Goal: Task Accomplishment & Management: Use online tool/utility

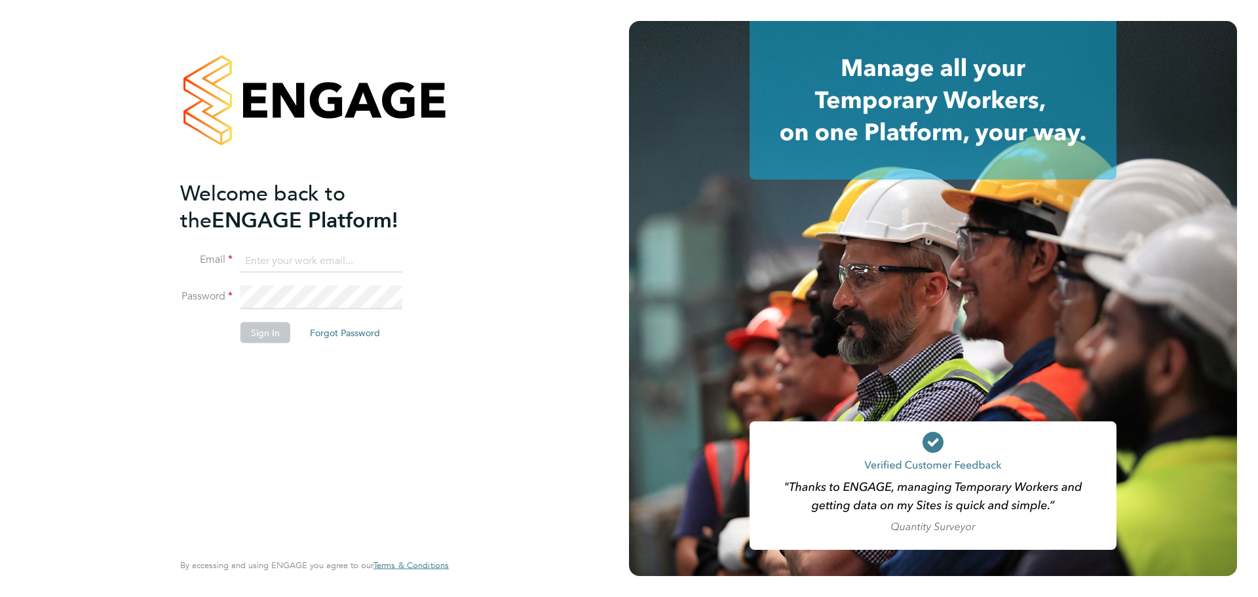
drag, startPoint x: 0, startPoint y: 0, endPoint x: 293, endPoint y: 248, distance: 384.1
click at [293, 249] on input at bounding box center [322, 261] width 162 height 24
type input "workmanhelpdesk@bgis.com"
click at [281, 334] on button "Sign In" at bounding box center [266, 332] width 50 height 21
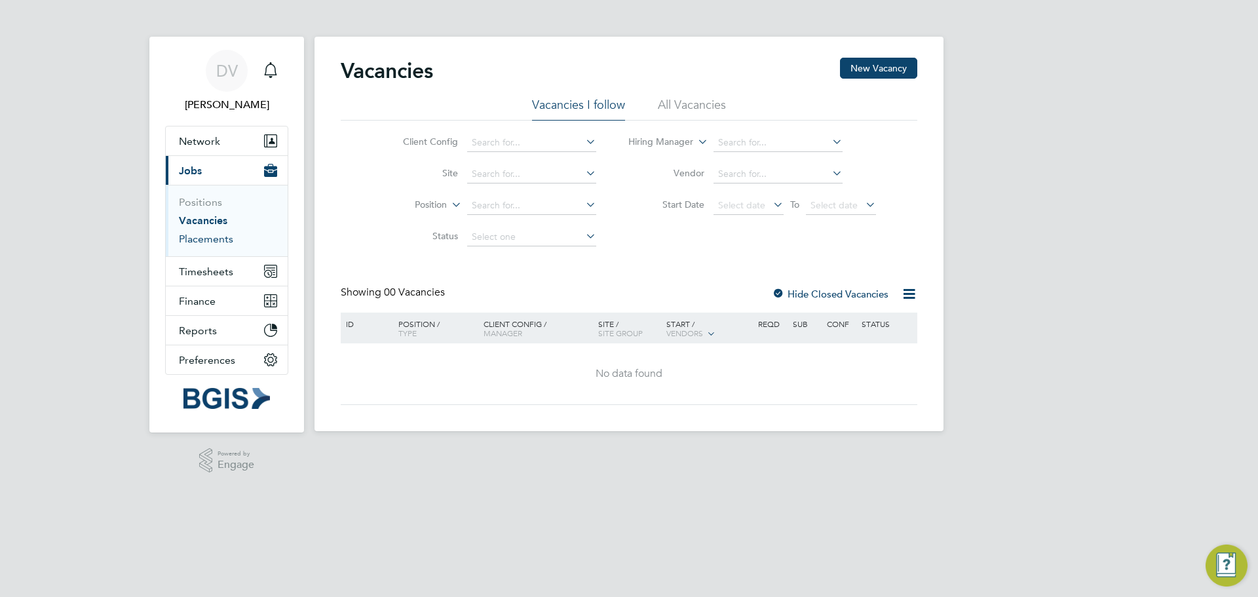
click at [216, 241] on link "Placements" at bounding box center [206, 239] width 54 height 12
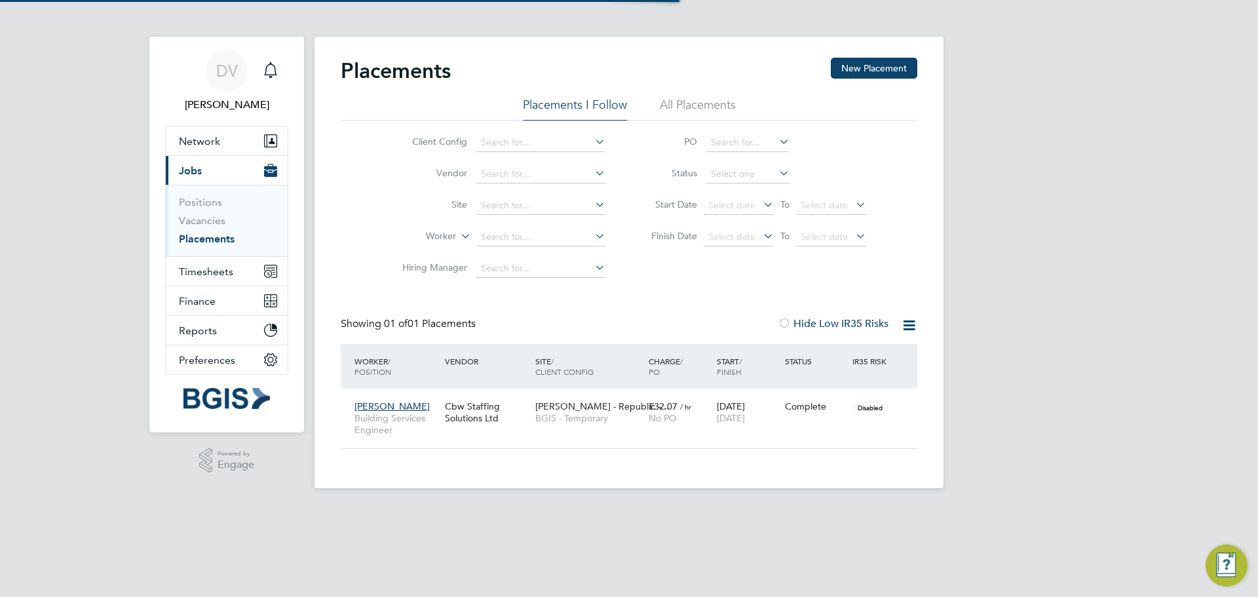
scroll to position [38, 114]
click at [204, 197] on link "Positions" at bounding box center [200, 202] width 43 height 12
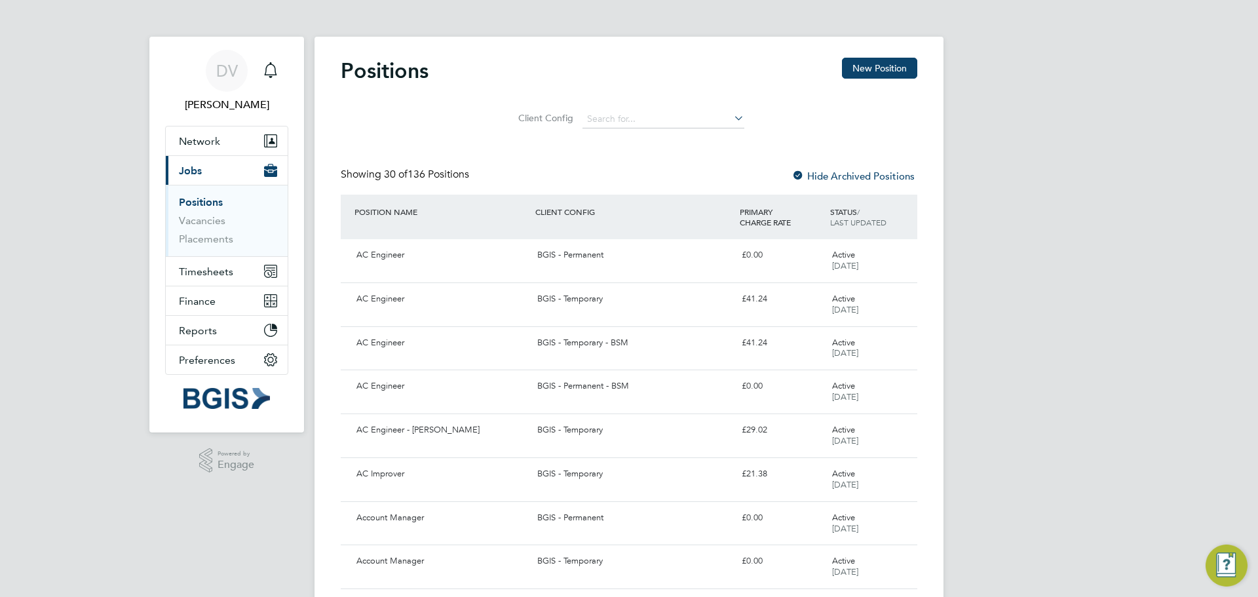
click at [196, 245] on li "Placements" at bounding box center [228, 239] width 98 height 13
click at [196, 239] on link "Placements" at bounding box center [206, 239] width 54 height 12
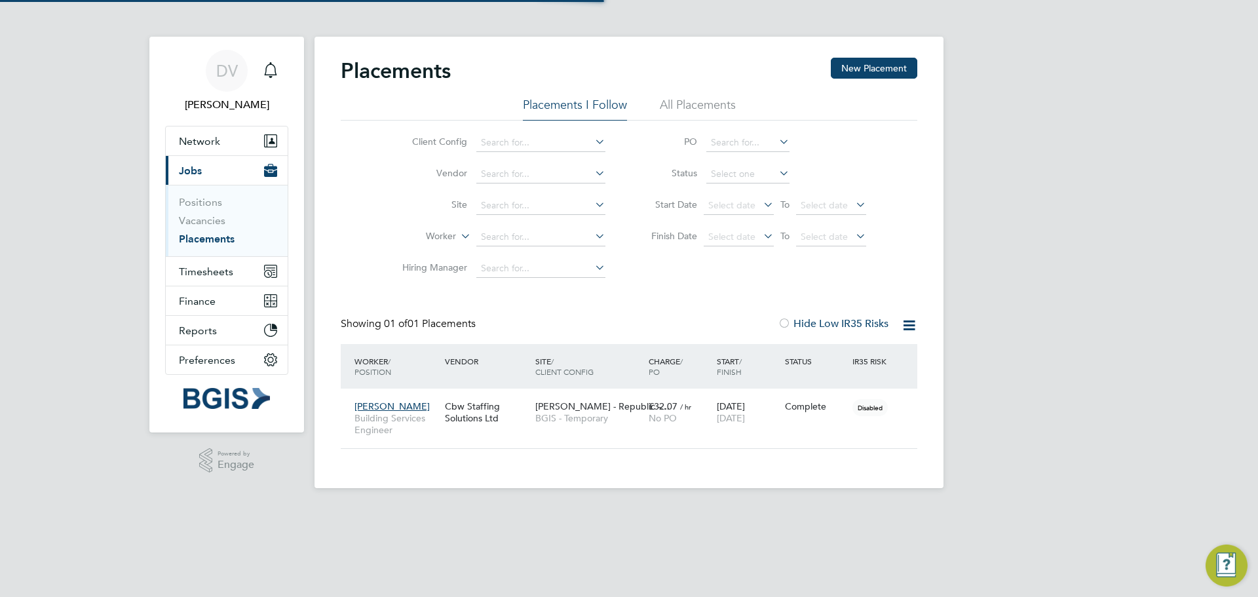
scroll to position [38, 114]
click at [701, 101] on li "All Placements" at bounding box center [698, 109] width 76 height 24
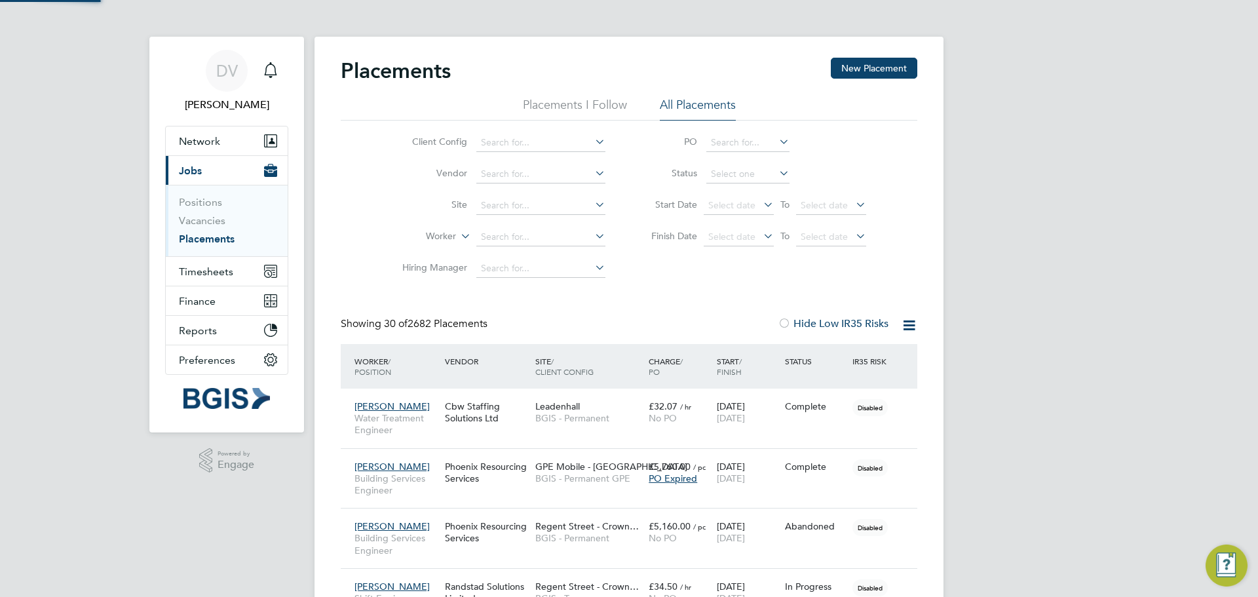
scroll to position [0, 0]
click at [777, 167] on icon at bounding box center [777, 173] width 0 height 18
click at [777, 168] on icon at bounding box center [777, 173] width 0 height 18
click at [777, 175] on icon at bounding box center [777, 173] width 0 height 18
click at [733, 168] on input at bounding box center [748, 174] width 83 height 18
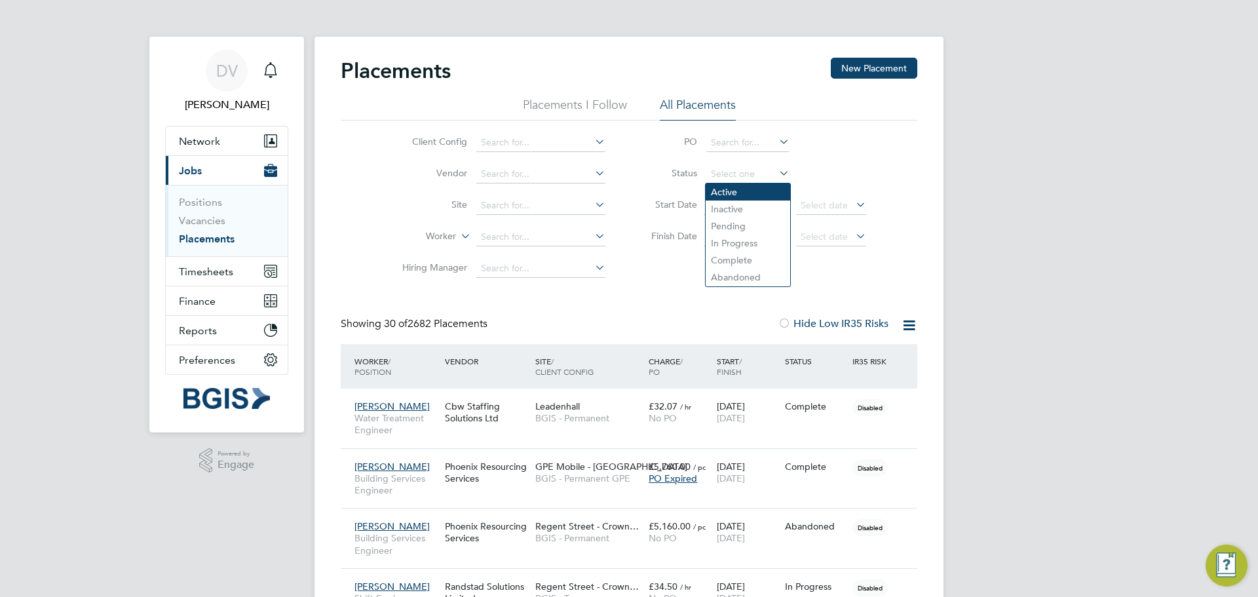
click at [728, 186] on li "Active" at bounding box center [748, 192] width 85 height 17
type input "Active"
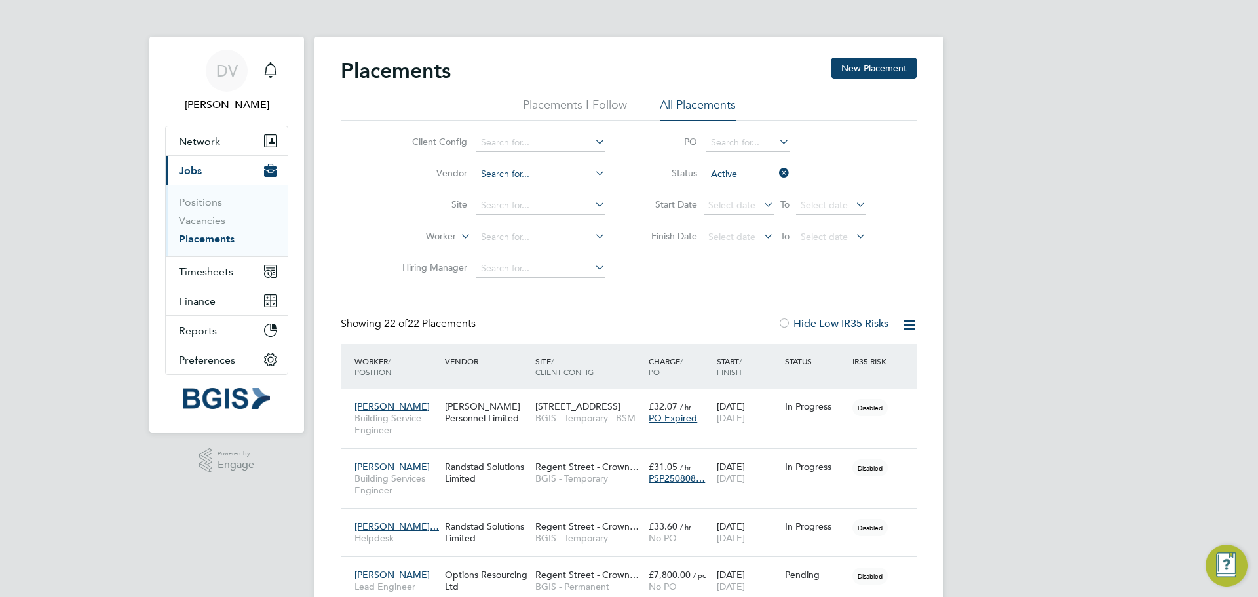
click at [523, 172] on input at bounding box center [540, 174] width 129 height 18
click at [564, 140] on input at bounding box center [540, 143] width 129 height 18
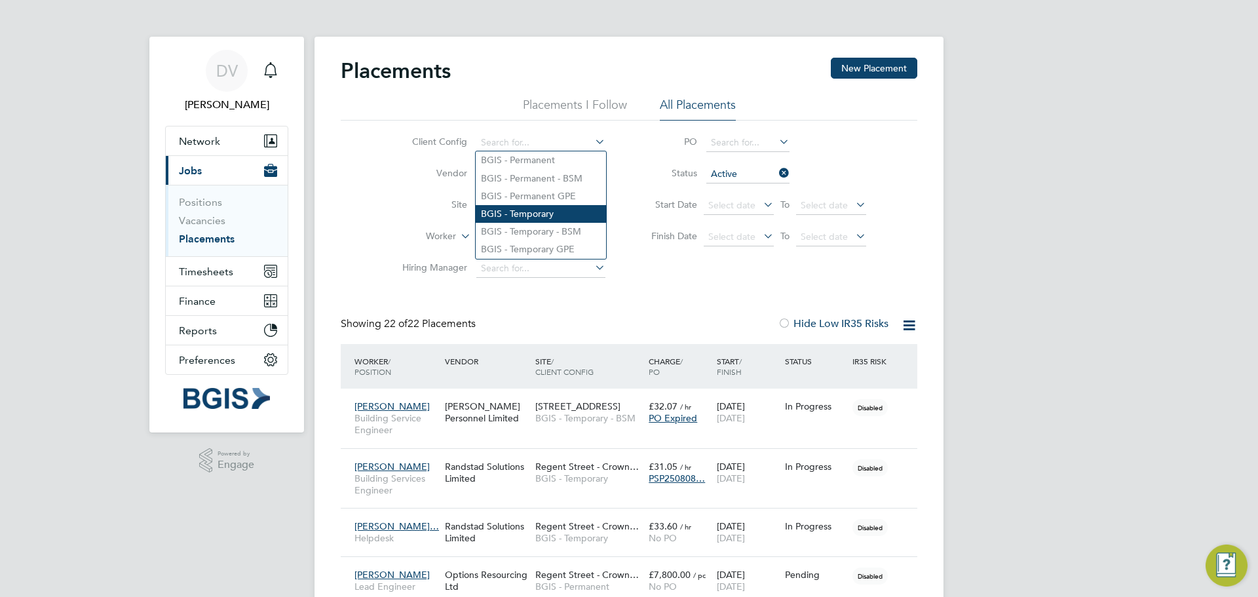
click at [548, 213] on li "BGIS - Temporary" at bounding box center [541, 214] width 130 height 18
type input "BGIS - Temporary"
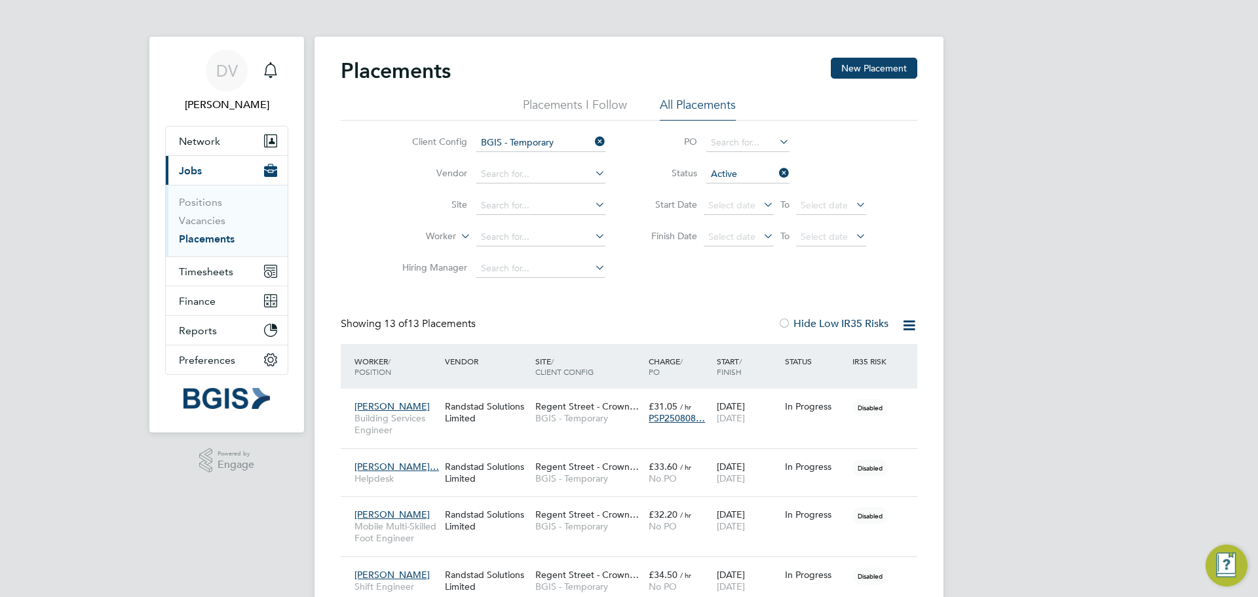
click at [592, 263] on icon at bounding box center [592, 267] width 0 height 18
click at [577, 288] on li "[PERSON_NAME]" at bounding box center [541, 287] width 130 height 18
type input "[PERSON_NAME]"
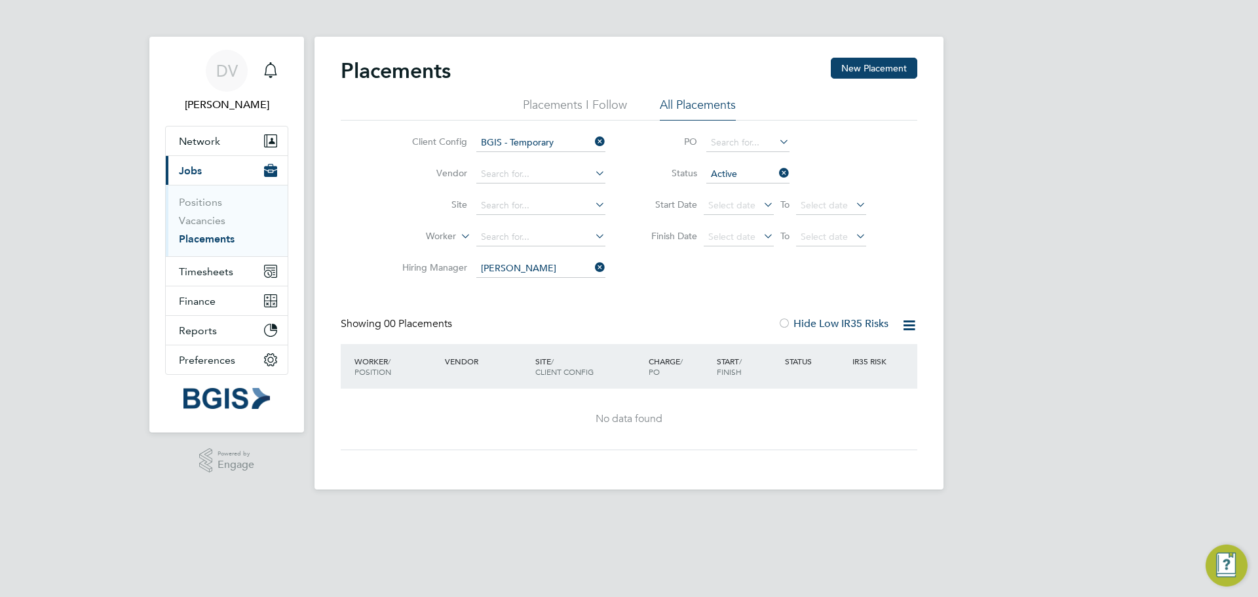
click at [792, 174] on li "Status Active" at bounding box center [752, 174] width 261 height 31
click at [777, 172] on icon at bounding box center [777, 173] width 0 height 18
click at [592, 267] on icon at bounding box center [592, 267] width 0 height 18
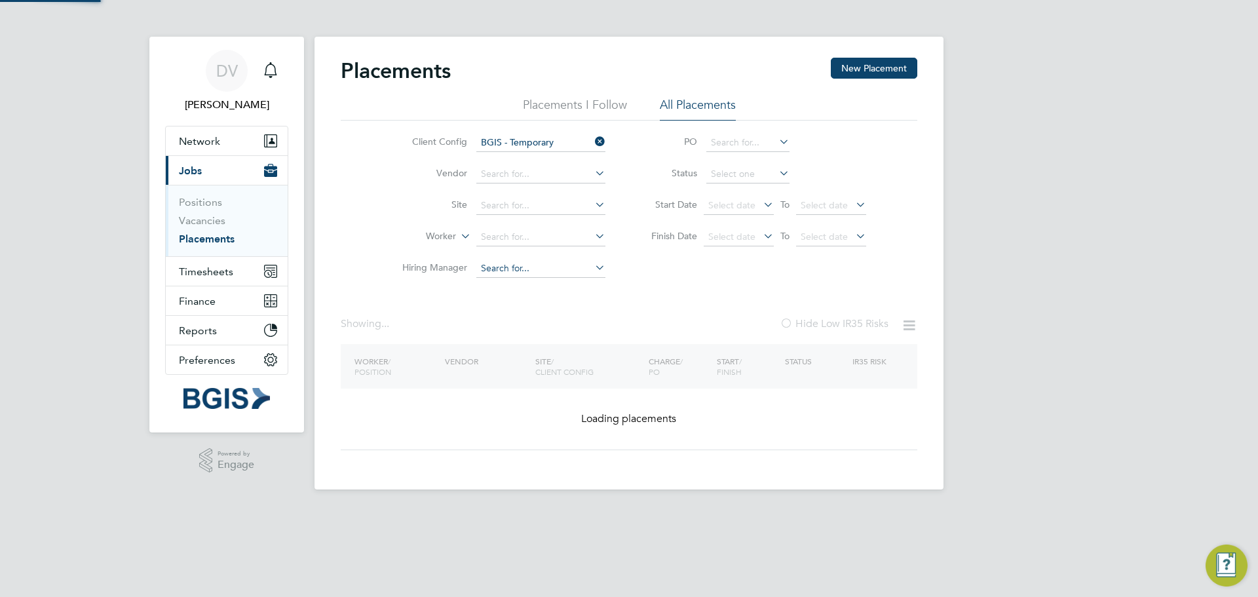
click at [551, 270] on input at bounding box center [540, 269] width 129 height 18
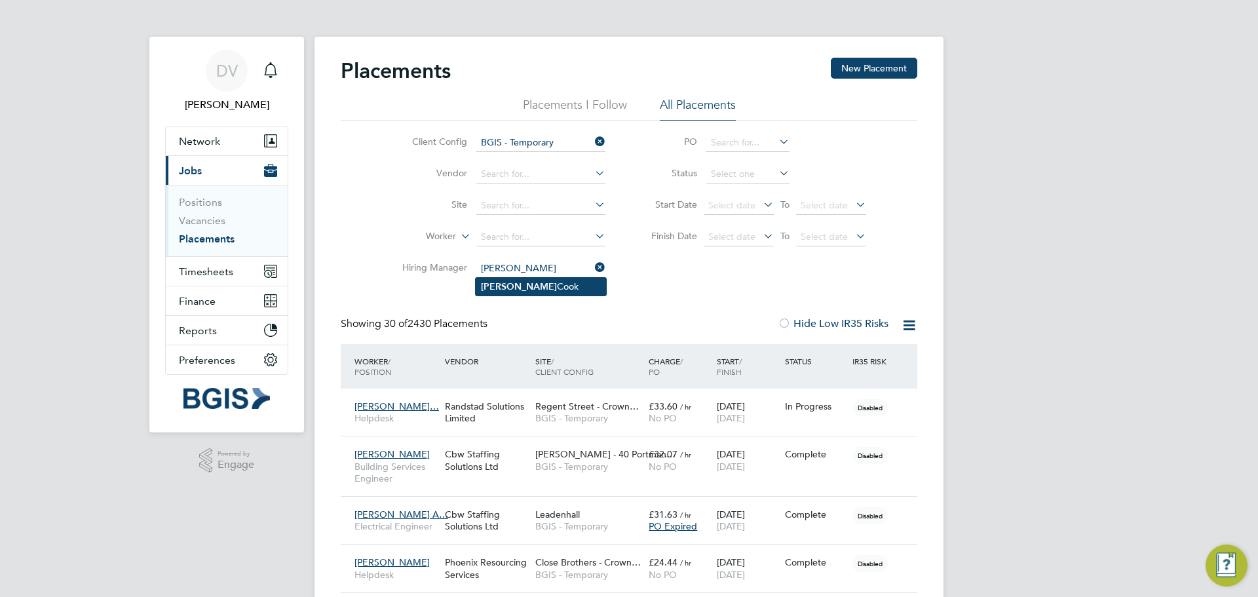
click at [531, 281] on li "[PERSON_NAME]" at bounding box center [541, 287] width 130 height 18
type input "[PERSON_NAME]"
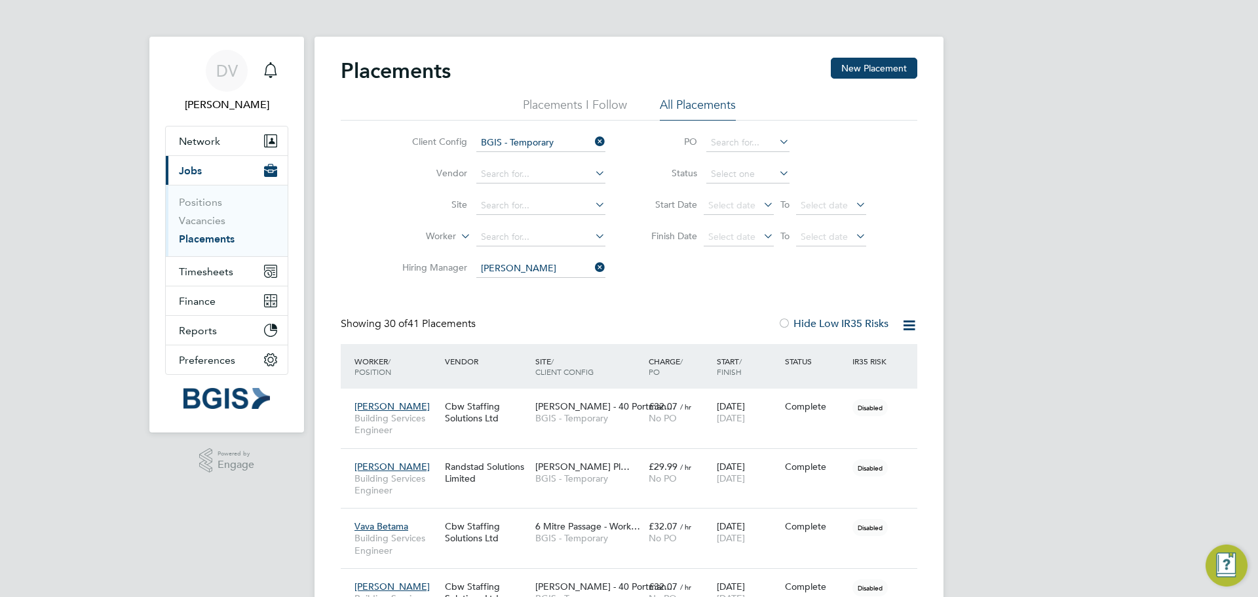
click at [686, 269] on div "Client Config BGIS - Temporary Vendor Site Worker Hiring Manager [PERSON_NAME] …" at bounding box center [629, 203] width 577 height 164
click at [720, 361] on div "Start / Finish" at bounding box center [748, 366] width 68 height 34
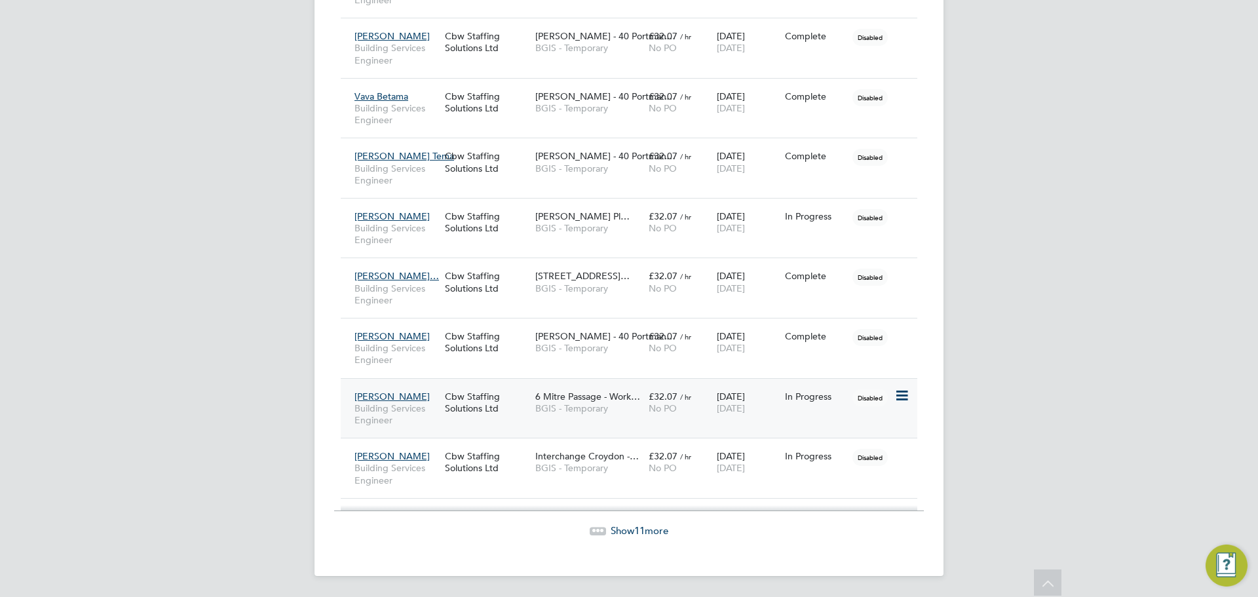
click at [389, 395] on span "[PERSON_NAME]" at bounding box center [392, 397] width 75 height 12
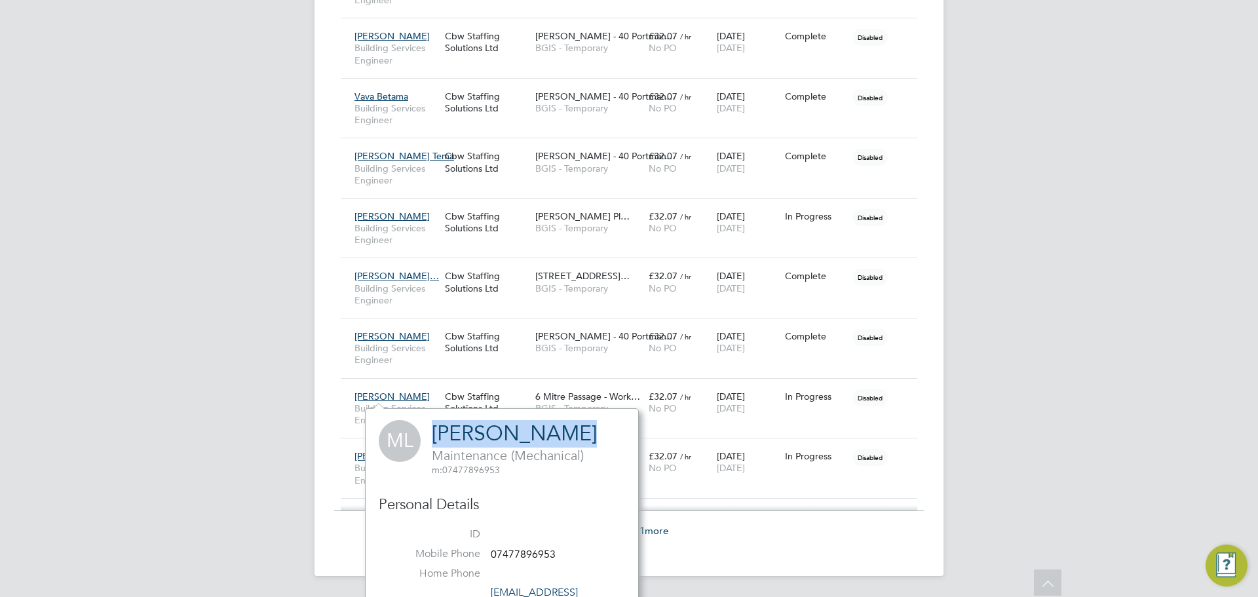
drag, startPoint x: 573, startPoint y: 437, endPoint x: 435, endPoint y: 436, distance: 137.6
click at [435, 436] on h2 "[PERSON_NAME] Maintenance (Mechanical) m: 07477896953" at bounding box center [514, 448] width 165 height 56
copy link "[PERSON_NAME]"
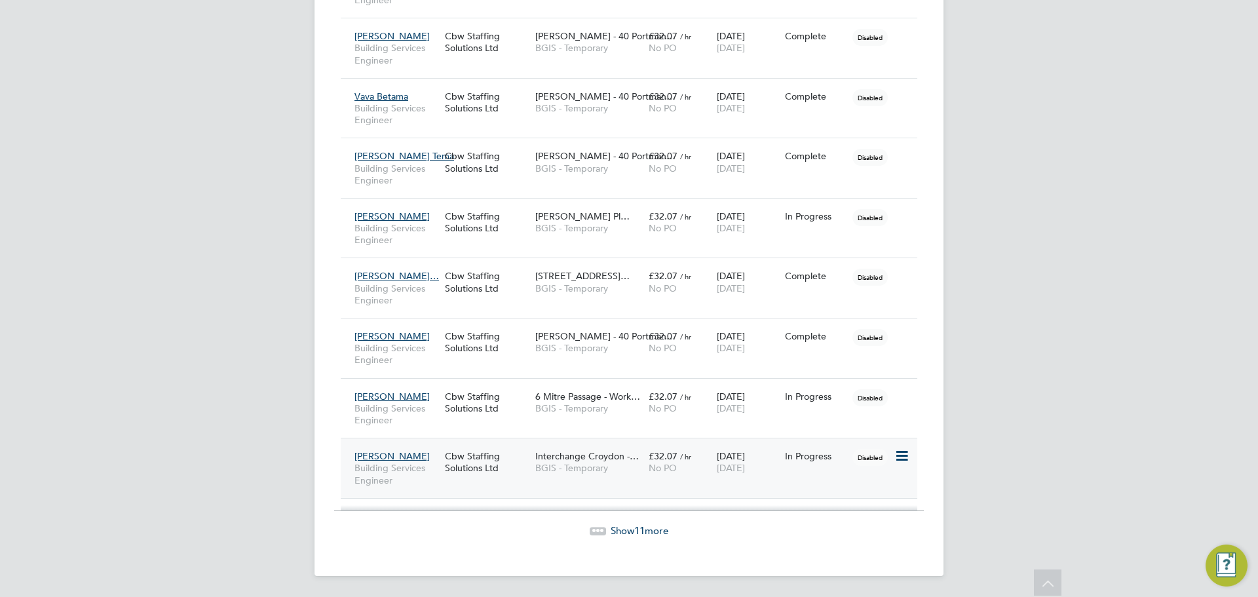
click at [388, 457] on span "[PERSON_NAME]" at bounding box center [392, 456] width 75 height 12
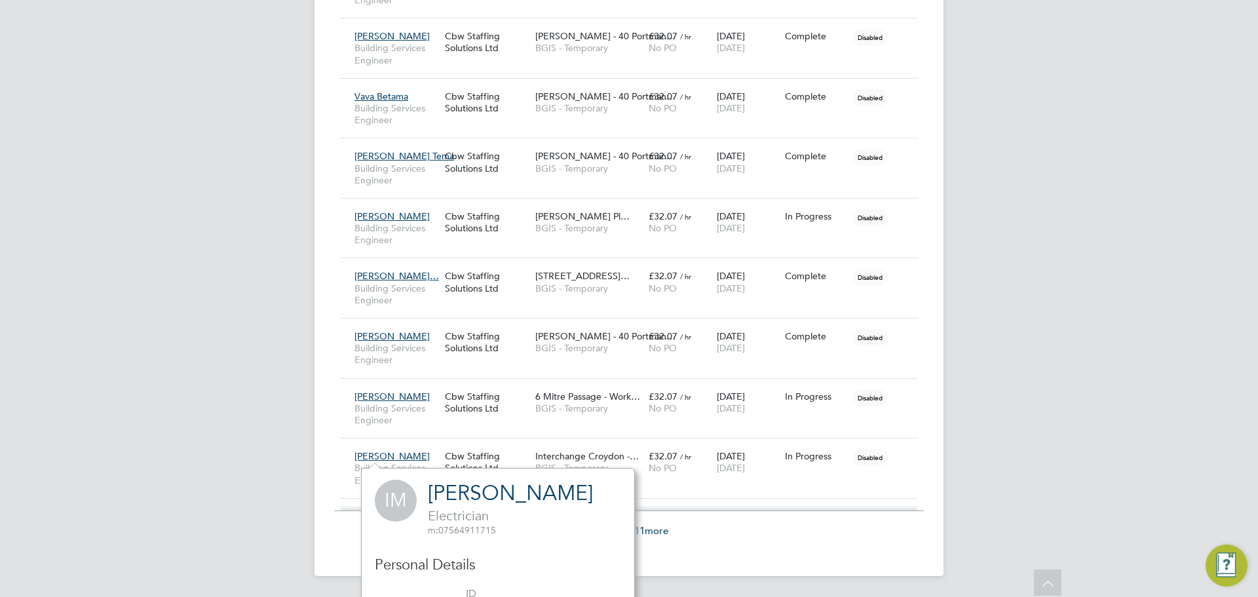
drag, startPoint x: 546, startPoint y: 489, endPoint x: 431, endPoint y: 493, distance: 115.4
click at [431, 493] on div "IM [PERSON_NAME] Electrician m: 07564911715" at bounding box center [498, 508] width 246 height 56
click at [553, 490] on div "IM [PERSON_NAME] Electrician m: 07564911715" at bounding box center [498, 508] width 246 height 56
drag, startPoint x: 541, startPoint y: 489, endPoint x: 529, endPoint y: 492, distance: 12.7
click at [436, 494] on div "IM [PERSON_NAME] Electrician m: 07564911715" at bounding box center [498, 508] width 246 height 56
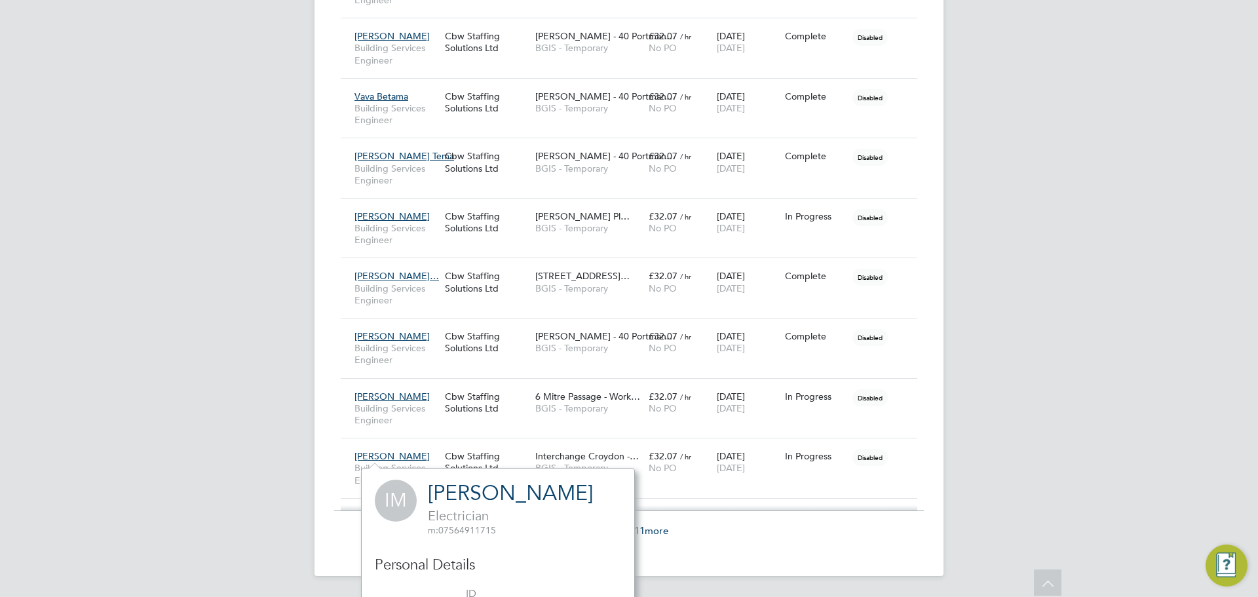
drag, startPoint x: 556, startPoint y: 486, endPoint x: 538, endPoint y: 486, distance: 17.7
click at [556, 486] on div "IM [PERSON_NAME] Electrician m: 07564911715" at bounding box center [498, 508] width 246 height 56
drag, startPoint x: 426, startPoint y: 494, endPoint x: 537, endPoint y: 487, distance: 111.6
click at [537, 487] on div "IM [PERSON_NAME] Electrician m: 07564911715" at bounding box center [498, 508] width 246 height 56
copy link "[PERSON_NAME]"
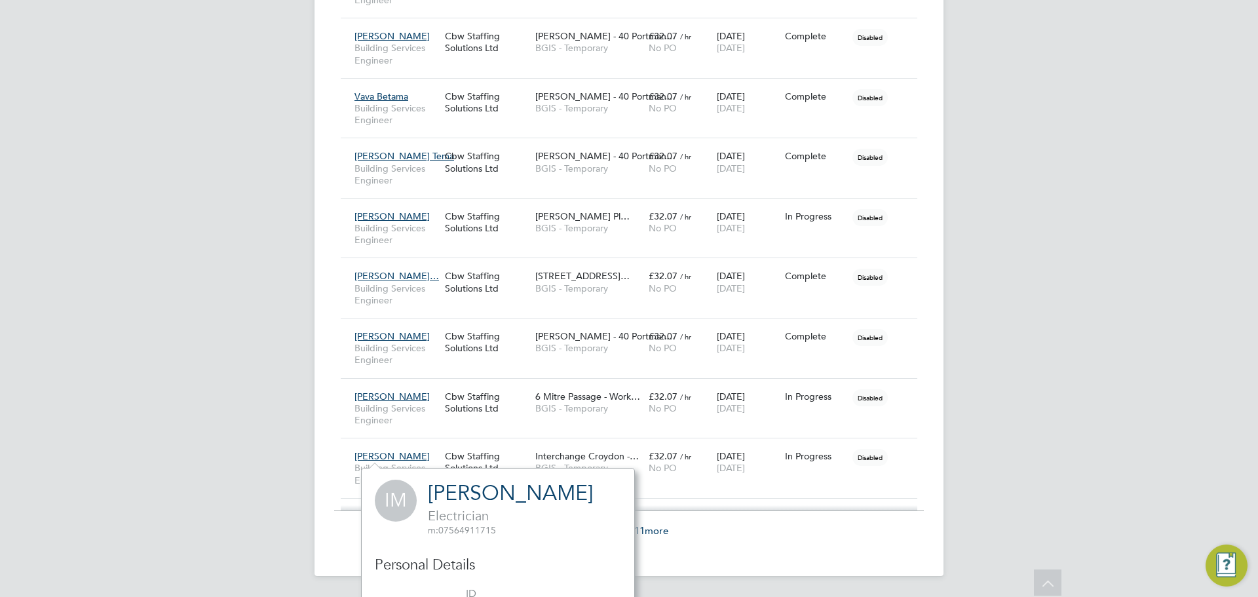
click at [815, 523] on div "Show 11 more" at bounding box center [629, 521] width 590 height 32
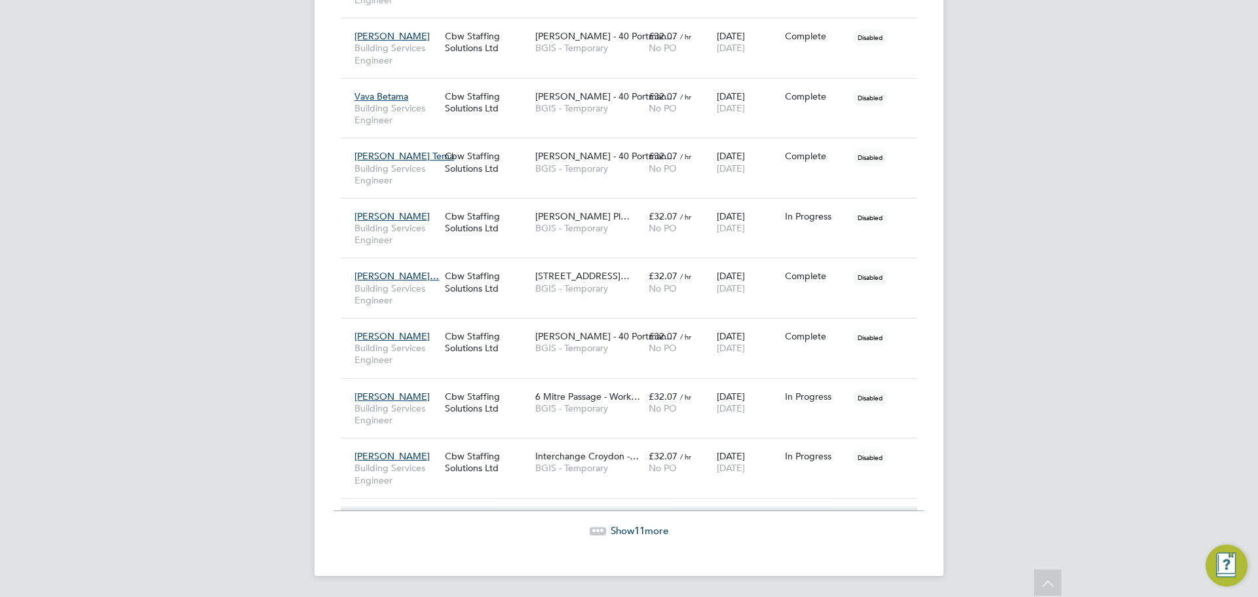
click at [633, 535] on span "Show 11 more" at bounding box center [640, 530] width 58 height 12
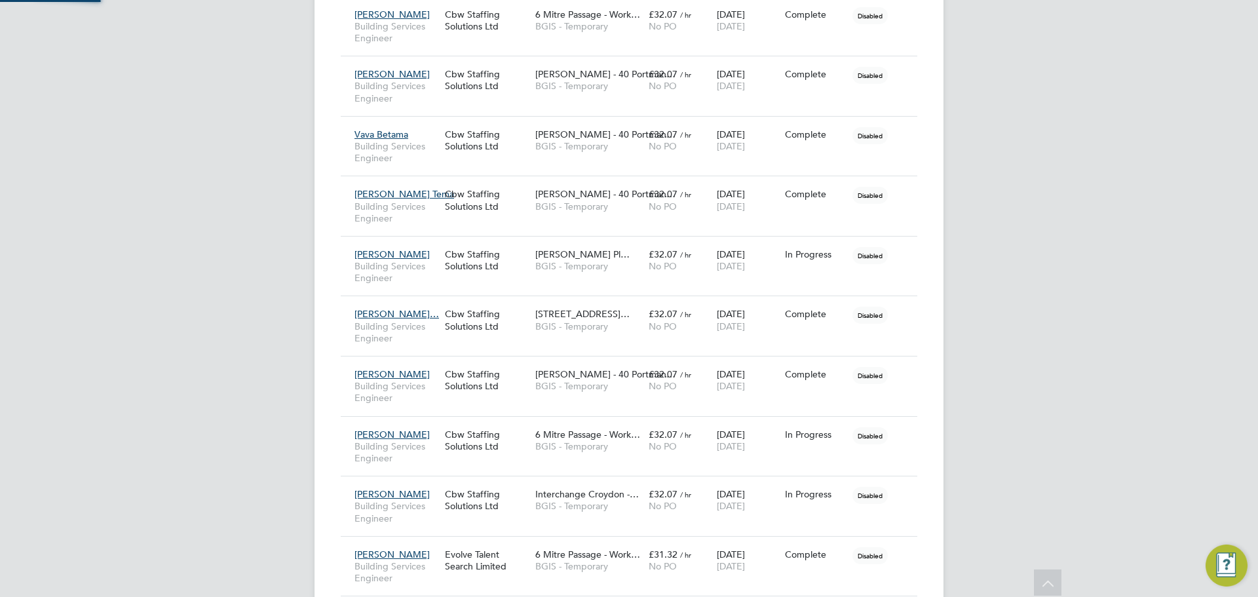
scroll to position [7, 7]
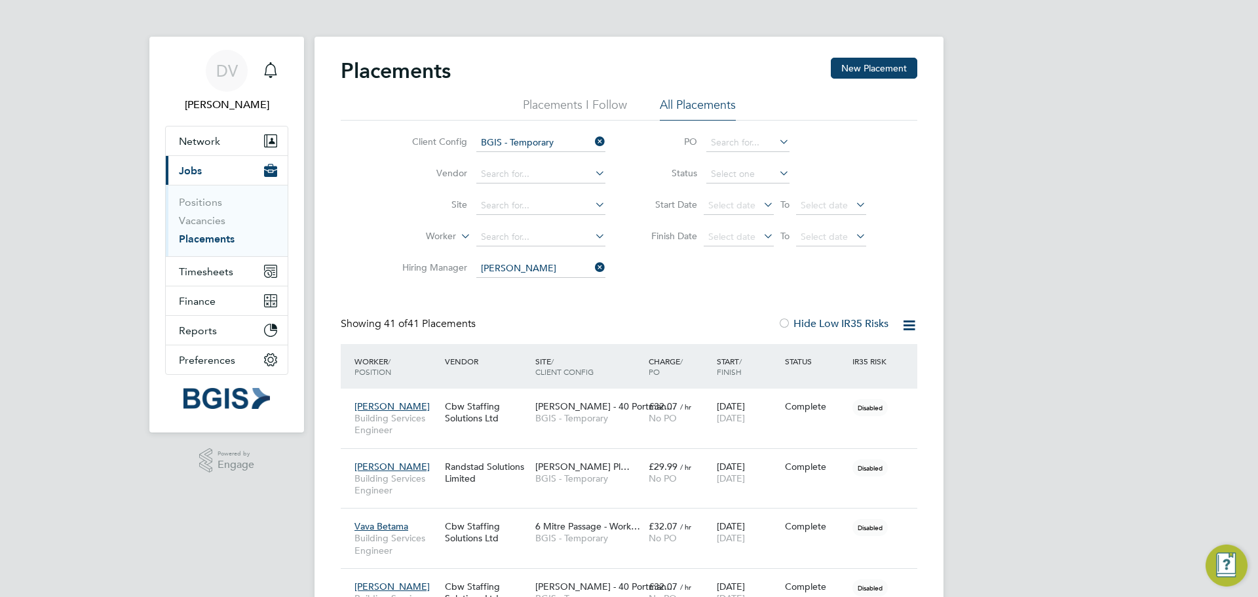
click at [728, 360] on div "Start / Finish" at bounding box center [748, 366] width 68 height 34
click at [777, 171] on icon at bounding box center [777, 173] width 0 height 18
click at [777, 172] on icon at bounding box center [777, 173] width 0 height 18
click at [759, 172] on input at bounding box center [748, 174] width 83 height 18
click at [754, 193] on li "Active" at bounding box center [748, 192] width 85 height 17
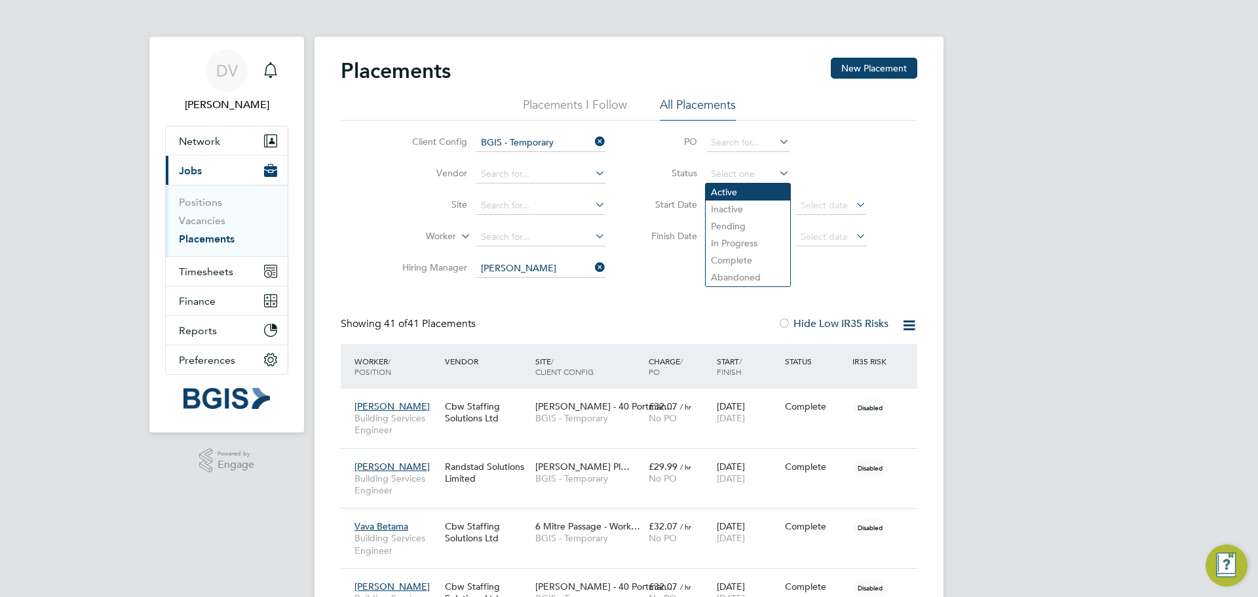
type input "Active"
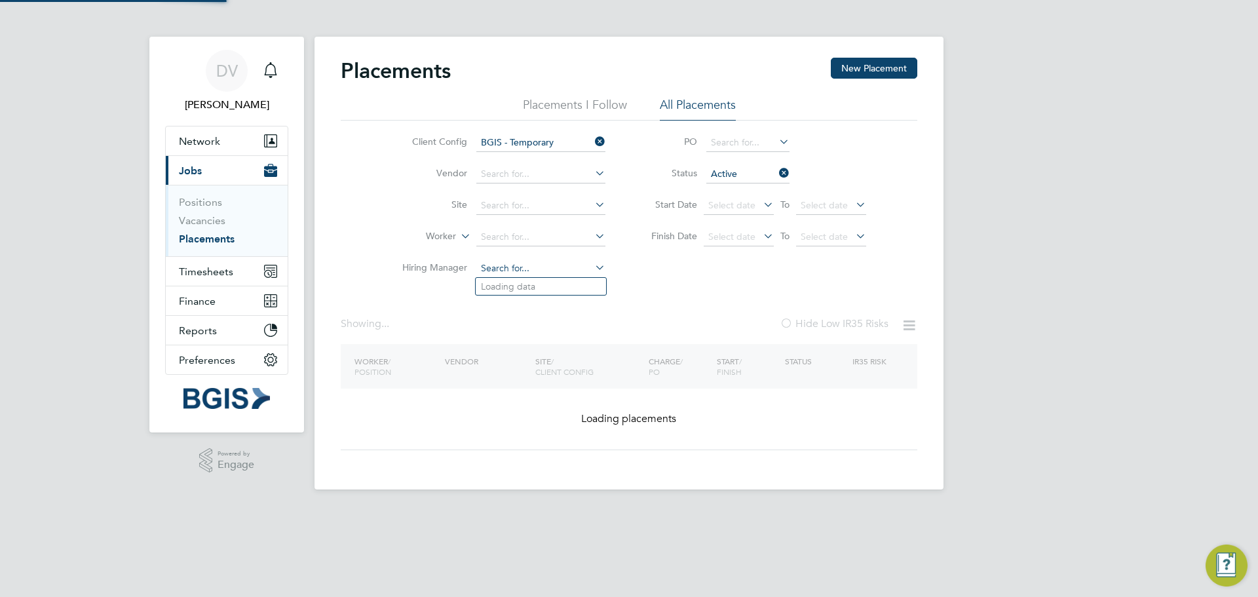
click at [549, 260] on input at bounding box center [540, 269] width 129 height 18
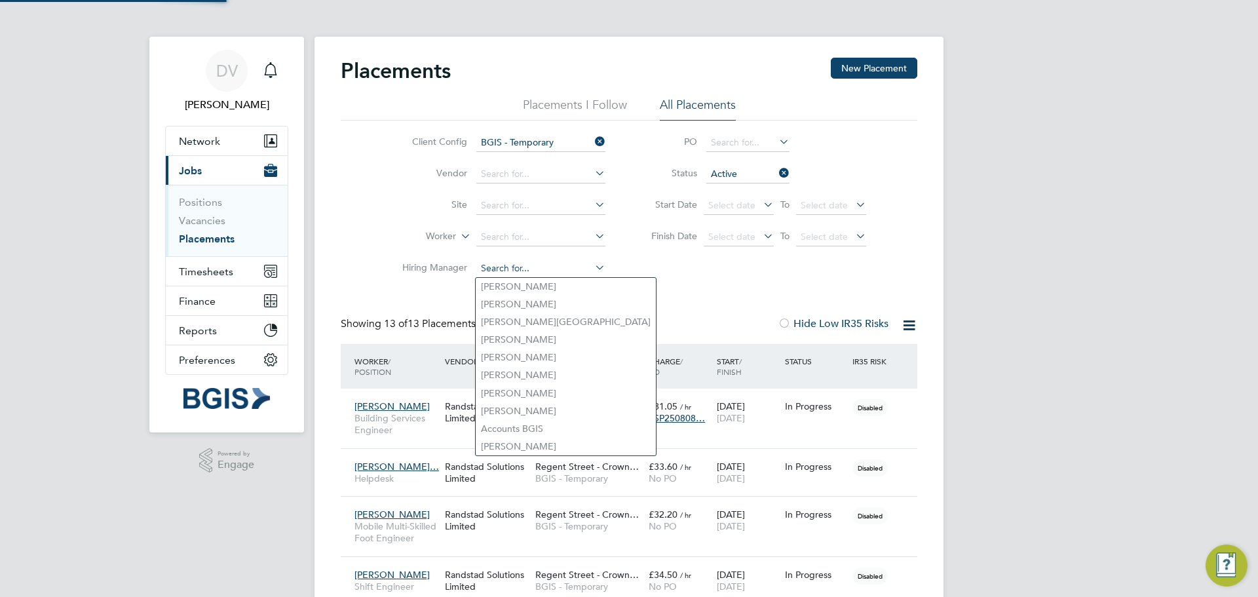
scroll to position [38, 114]
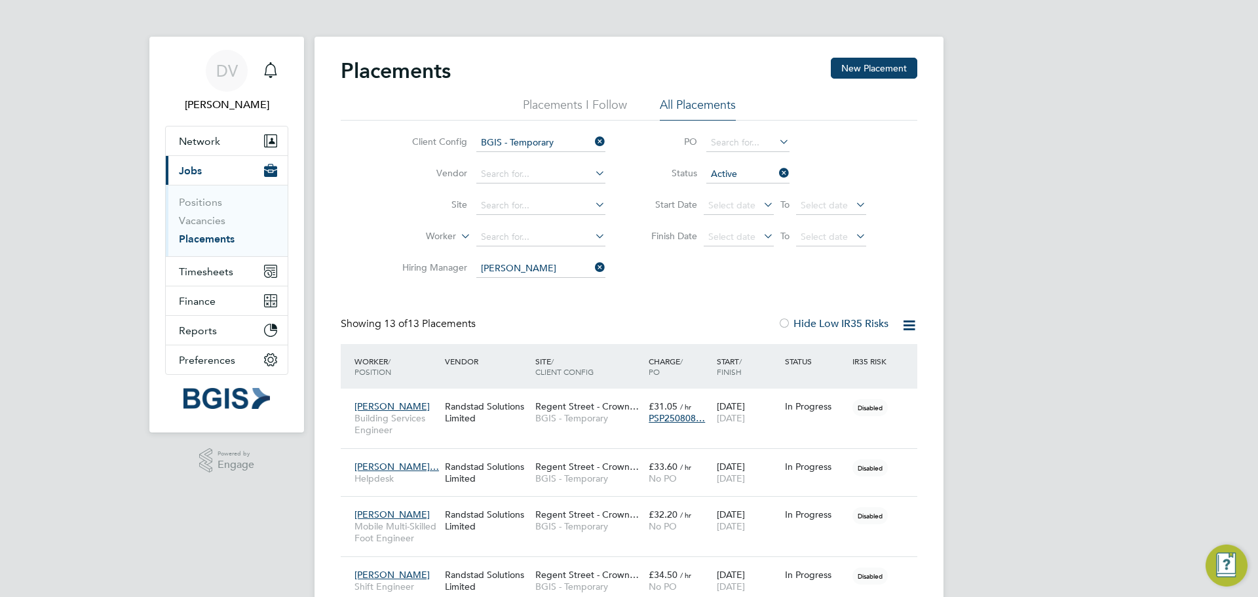
click at [533, 282] on li "[PERSON_NAME]" at bounding box center [570, 287] width 189 height 18
type input "[PERSON_NAME]"
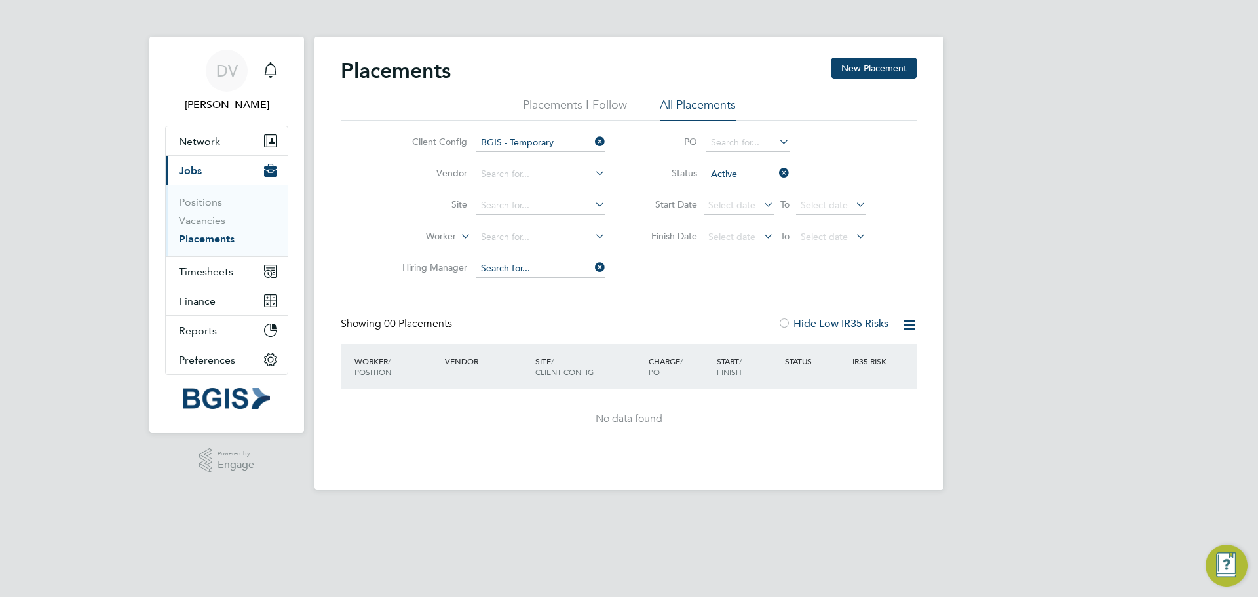
click at [579, 262] on input at bounding box center [540, 269] width 129 height 18
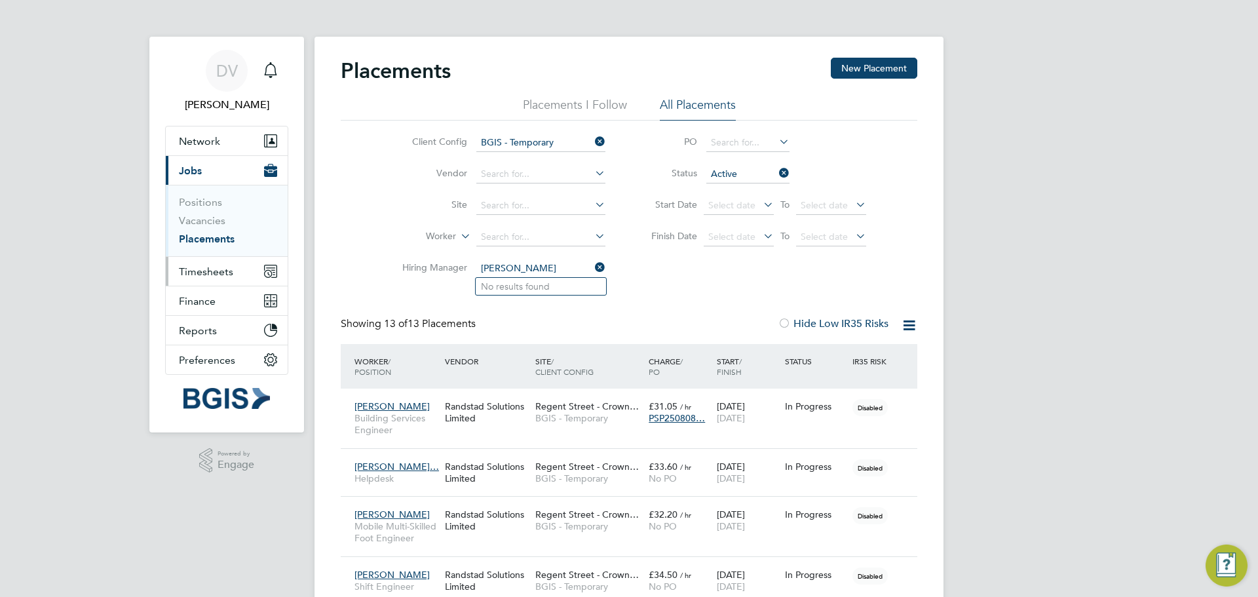
drag, startPoint x: 509, startPoint y: 264, endPoint x: 184, endPoint y: 275, distance: 325.3
click at [184, 275] on div "DV [PERSON_NAME] Notifications Applications: Network Sites Workers Current page…" at bounding box center [629, 584] width 1258 height 1169
type input "[PERSON_NAME]"
click at [509, 264] on input at bounding box center [540, 269] width 129 height 18
type input "[PERSON_NAME]"
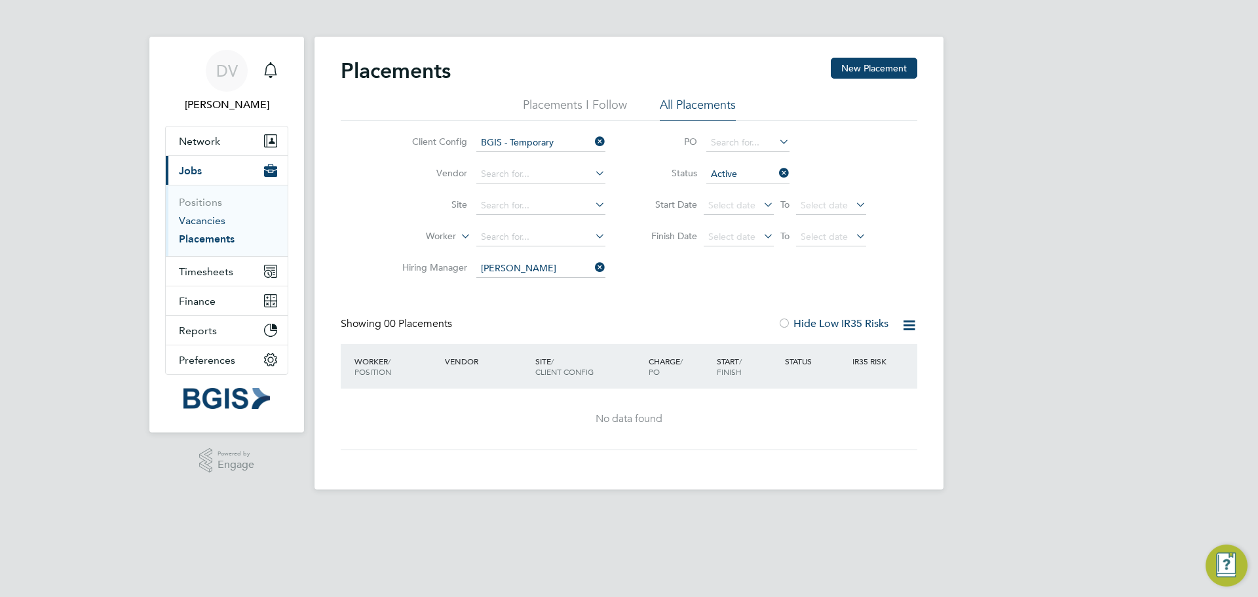
click at [214, 224] on link "Vacancies" at bounding box center [202, 220] width 47 height 12
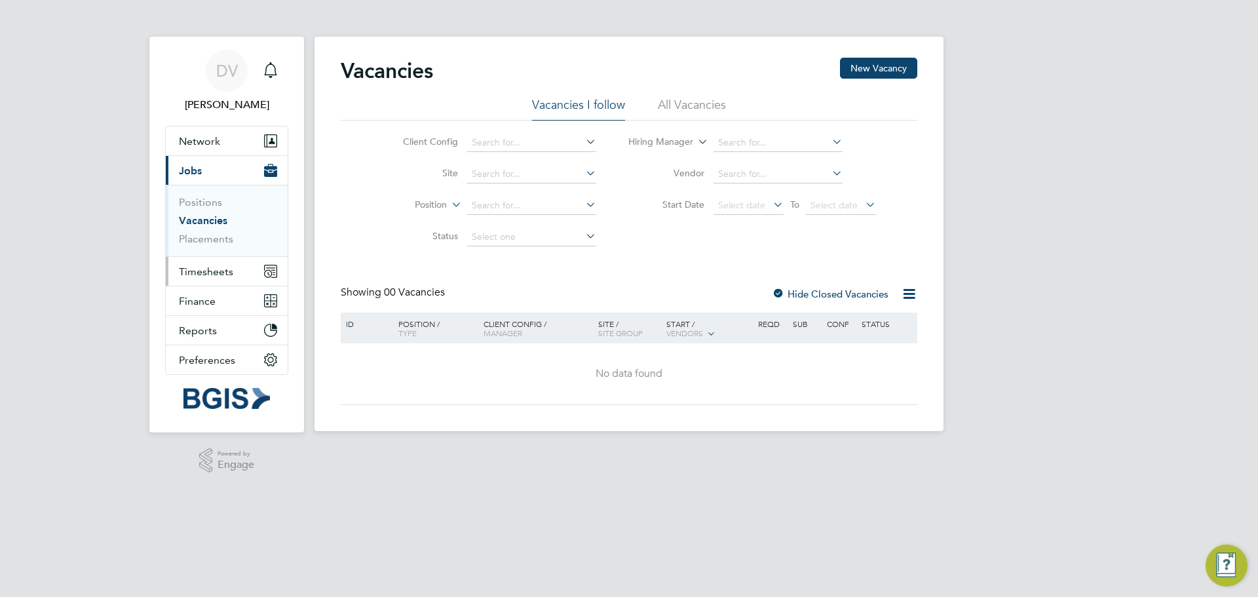
click at [193, 271] on span "Timesheets" at bounding box center [206, 271] width 54 height 12
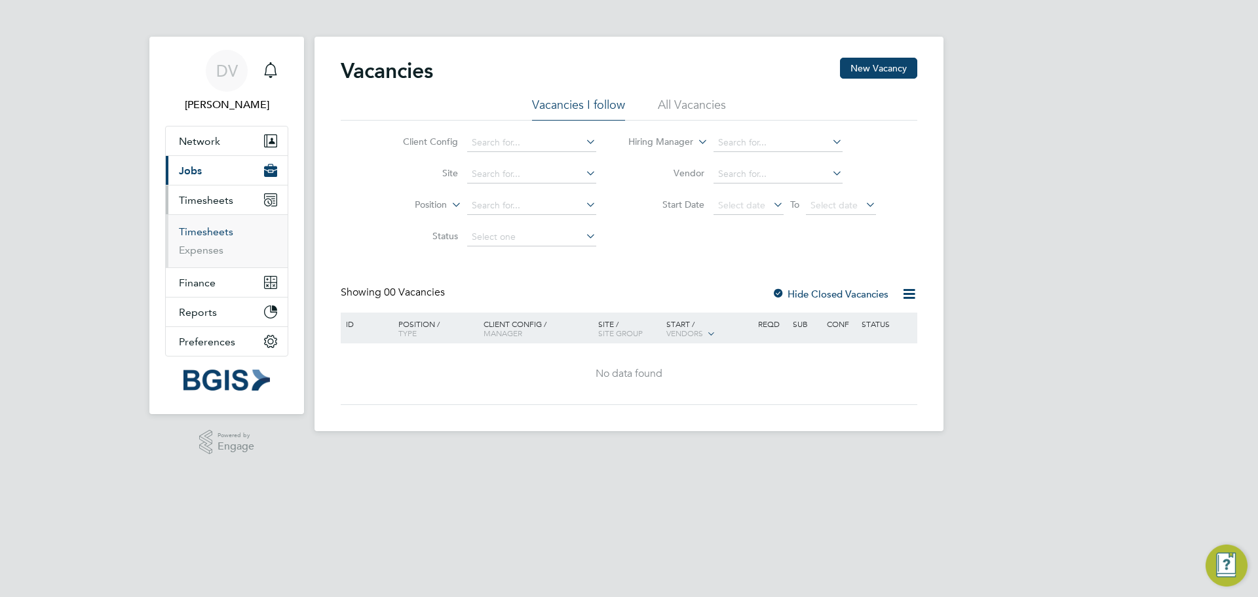
click at [214, 226] on link "Timesheets" at bounding box center [206, 231] width 54 height 12
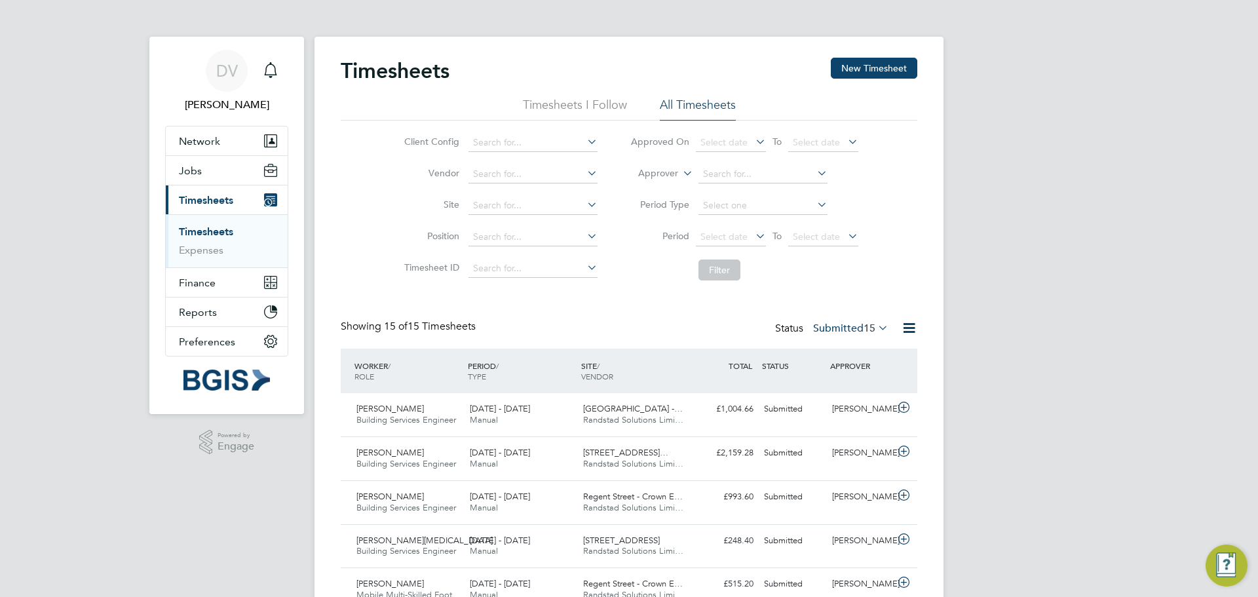
click at [572, 105] on li "Timesheets I Follow" at bounding box center [575, 109] width 104 height 24
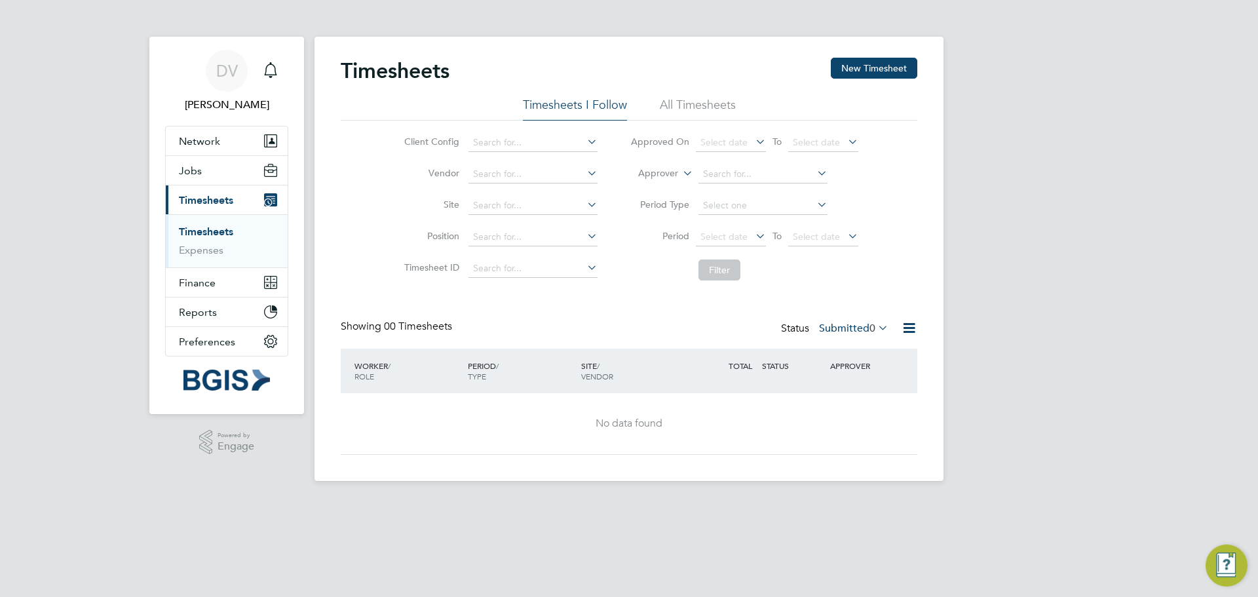
click at [700, 109] on li "All Timesheets" at bounding box center [698, 109] width 76 height 24
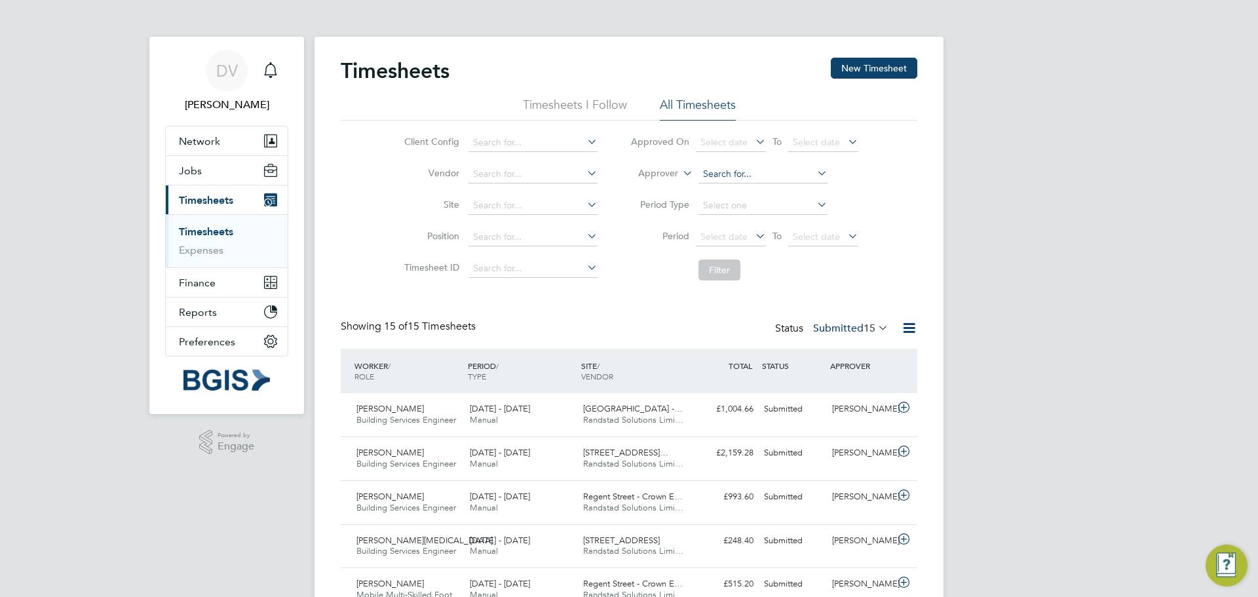
click at [729, 176] on input at bounding box center [763, 174] width 129 height 18
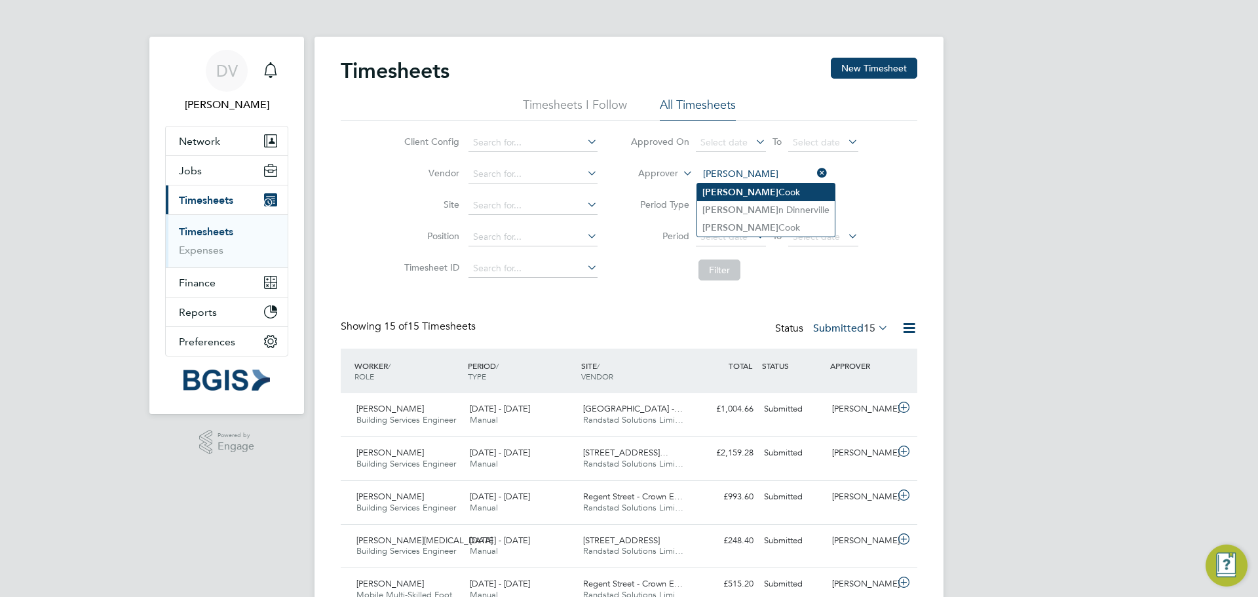
type input "[PERSON_NAME]"
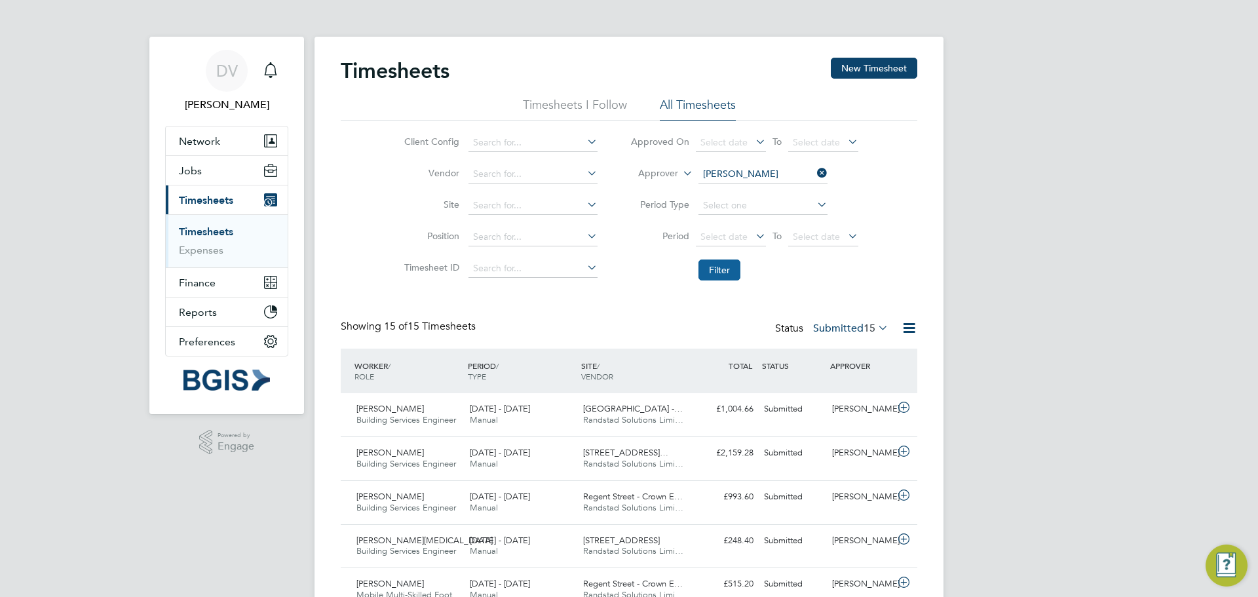
drag, startPoint x: 722, startPoint y: 267, endPoint x: 714, endPoint y: 276, distance: 11.2
click at [719, 267] on button "Filter" at bounding box center [720, 270] width 42 height 21
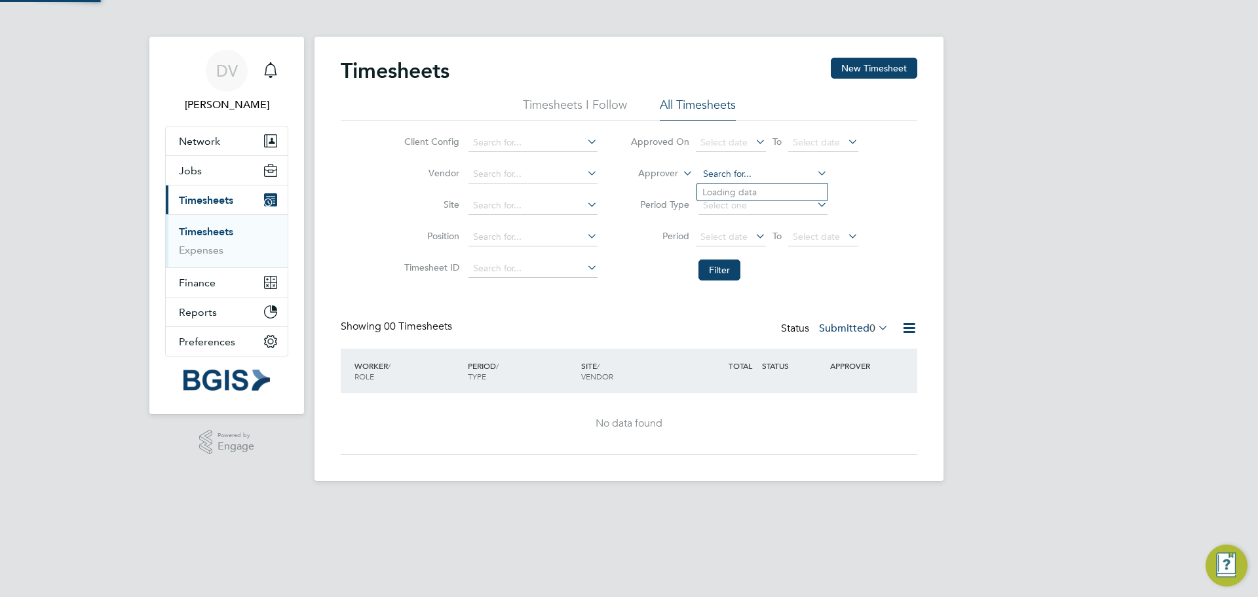
click at [758, 170] on input at bounding box center [763, 174] width 129 height 18
click at [737, 227] on li "[PERSON_NAME]" at bounding box center [766, 228] width 138 height 18
type input "[PERSON_NAME]"
click at [724, 266] on button "Filter" at bounding box center [720, 270] width 42 height 21
drag, startPoint x: 780, startPoint y: 171, endPoint x: 622, endPoint y: 144, distance: 160.3
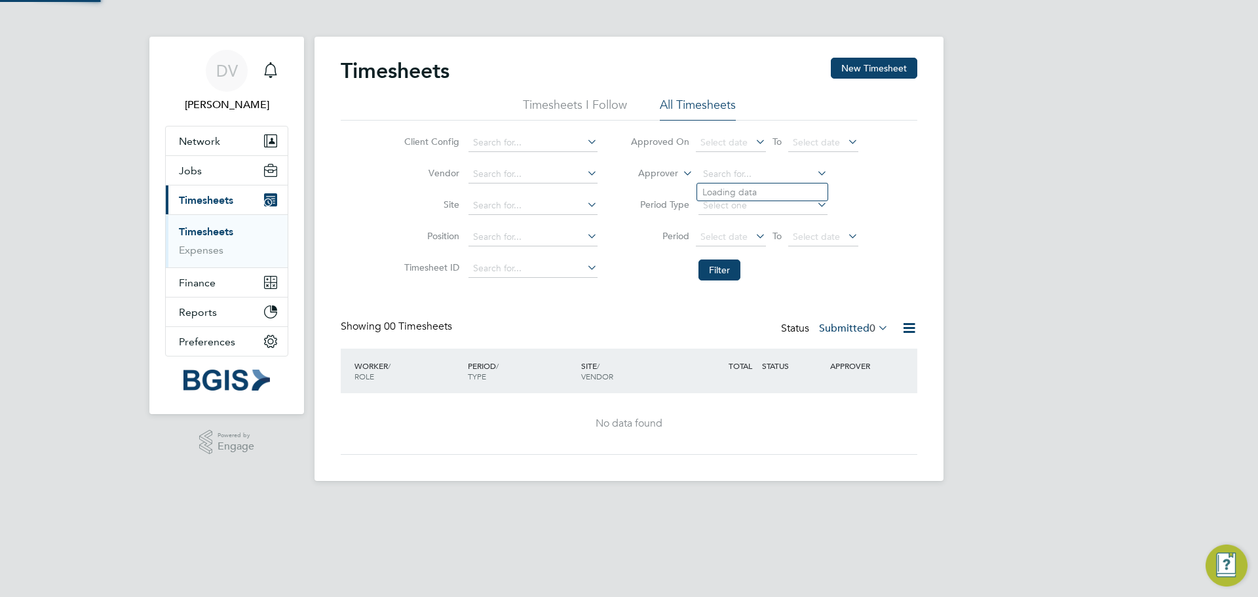
click at [622, 144] on ul "Approved On Select date To Select date Approver Period Type Period Select date …" at bounding box center [744, 207] width 261 height 160
click at [764, 188] on li "[PERSON_NAME]" at bounding box center [778, 193] width 162 height 18
type input "[PERSON_NAME]"
click at [729, 266] on button "Filter" at bounding box center [720, 270] width 42 height 21
click at [573, 100] on li "Timesheets I Follow" at bounding box center [575, 109] width 104 height 24
